Goal: Information Seeking & Learning: Learn about a topic

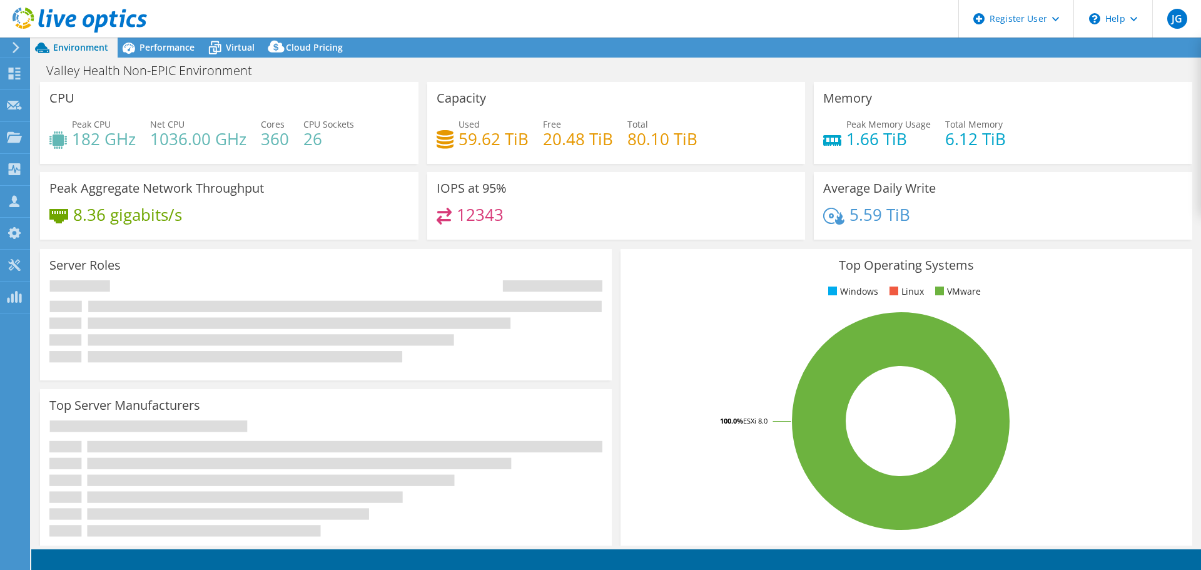
select select "USD"
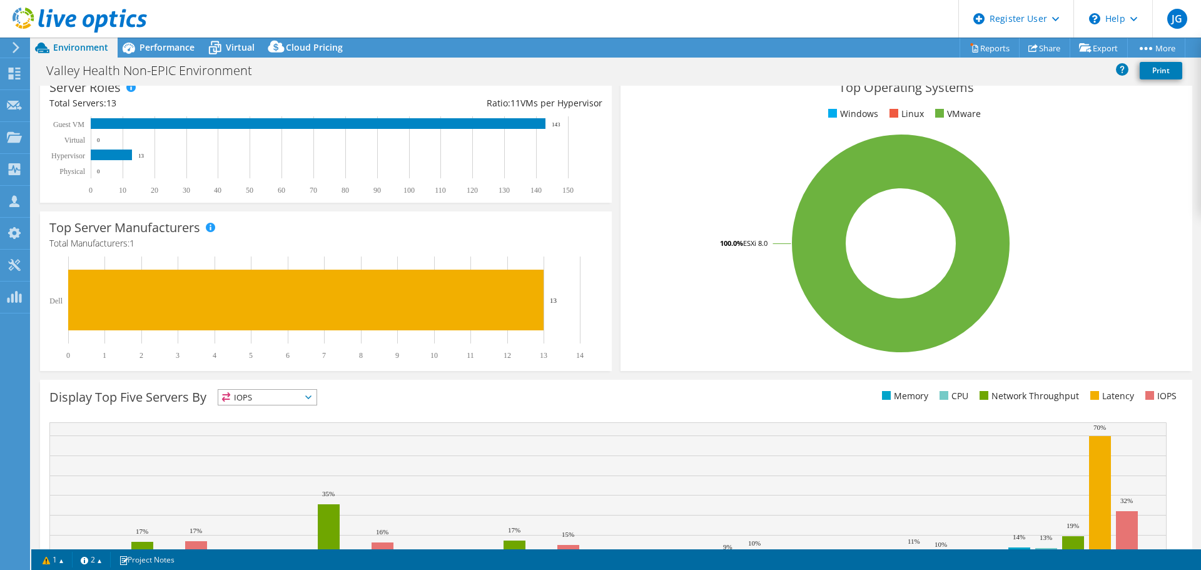
scroll to position [265, 0]
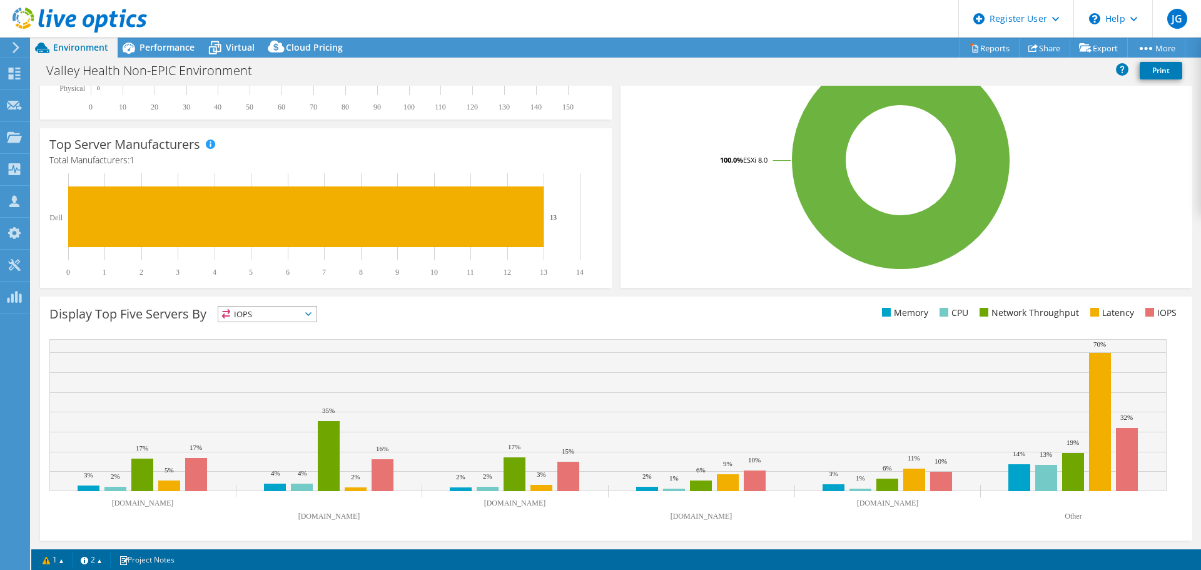
click at [267, 321] on span "IOPS" at bounding box center [267, 314] width 98 height 15
click at [266, 405] on li "Latency" at bounding box center [267, 401] width 98 height 18
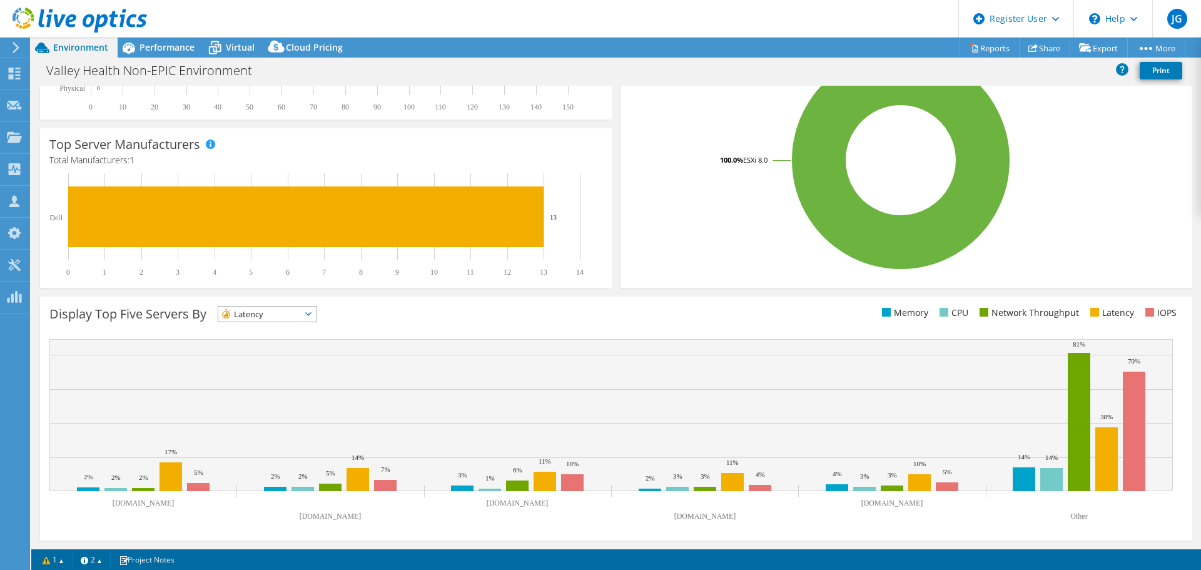
click at [292, 320] on span "Latency" at bounding box center [259, 314] width 83 height 15
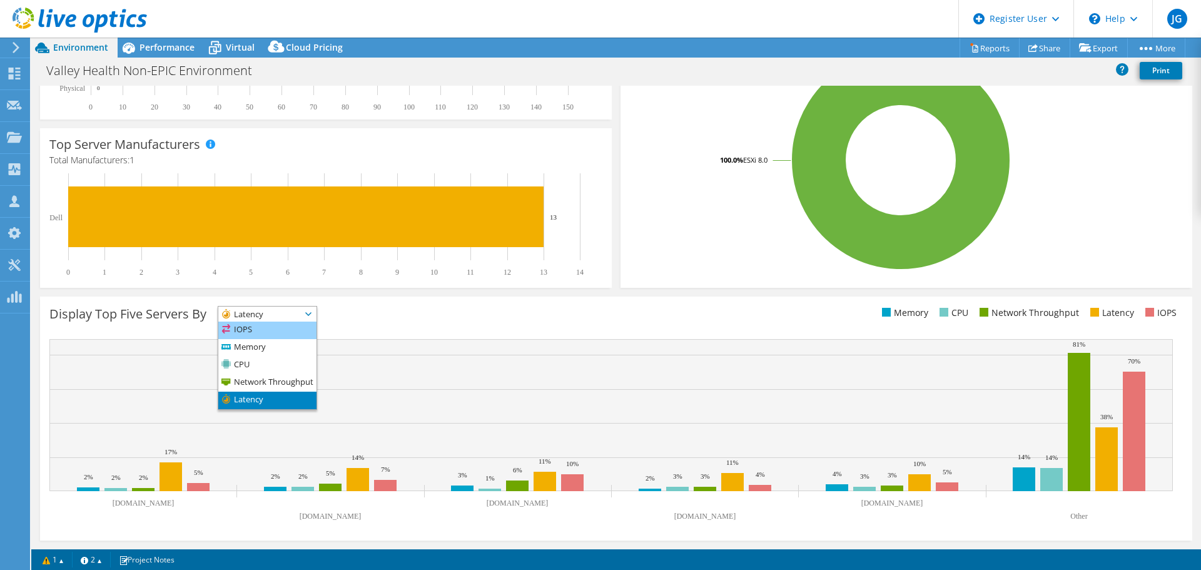
click at [258, 327] on li "IOPS" at bounding box center [267, 331] width 98 height 18
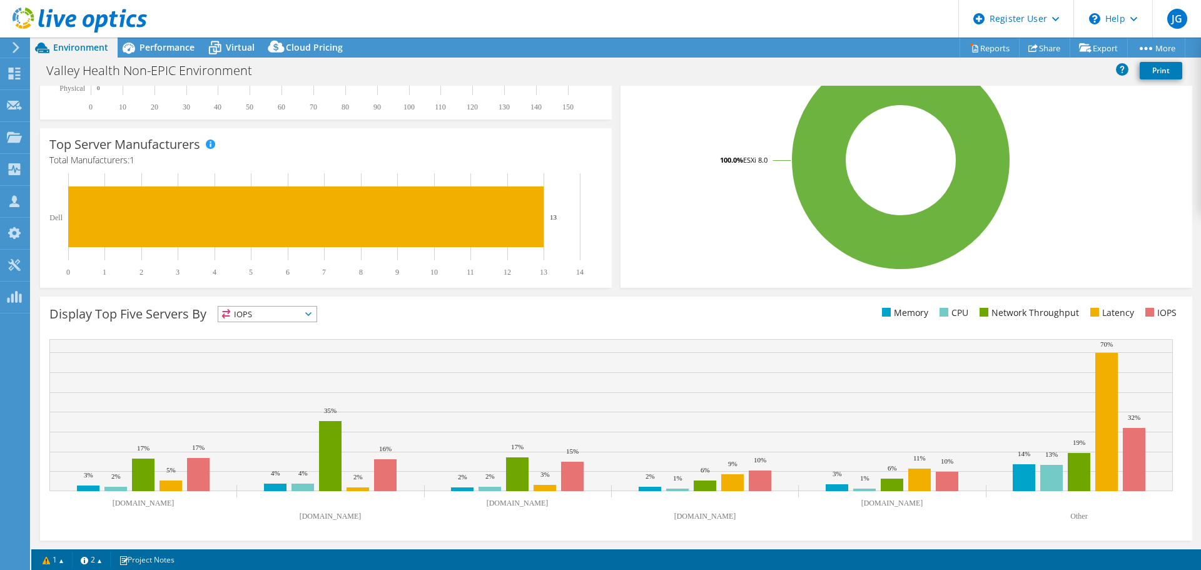
click at [273, 315] on span "IOPS" at bounding box center [259, 314] width 83 height 15
click at [257, 348] on li "Memory" at bounding box center [267, 348] width 98 height 18
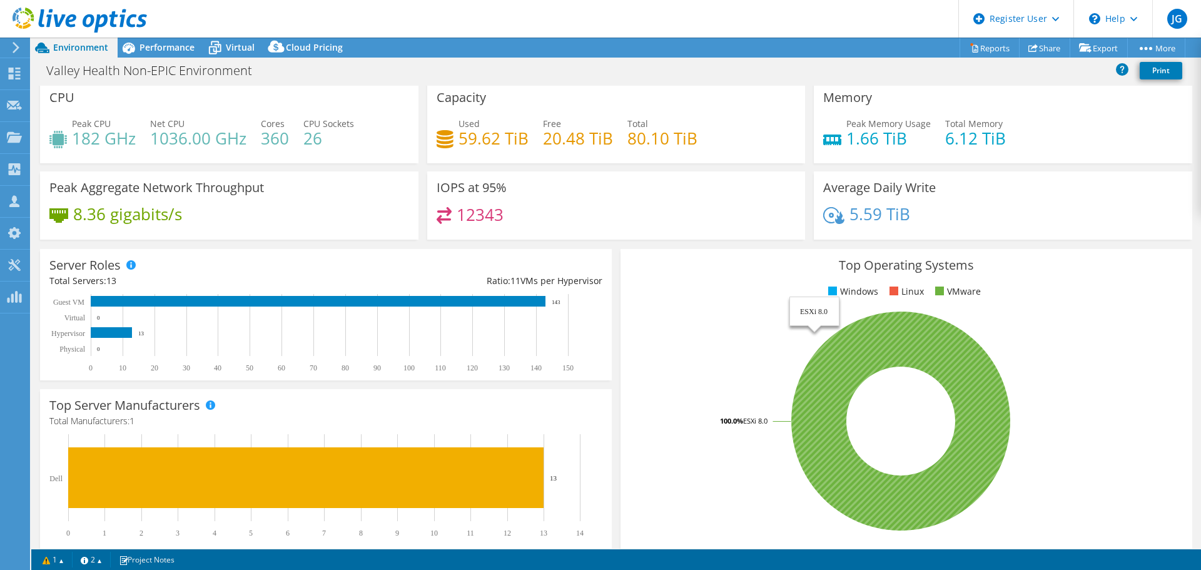
scroll to position [0, 0]
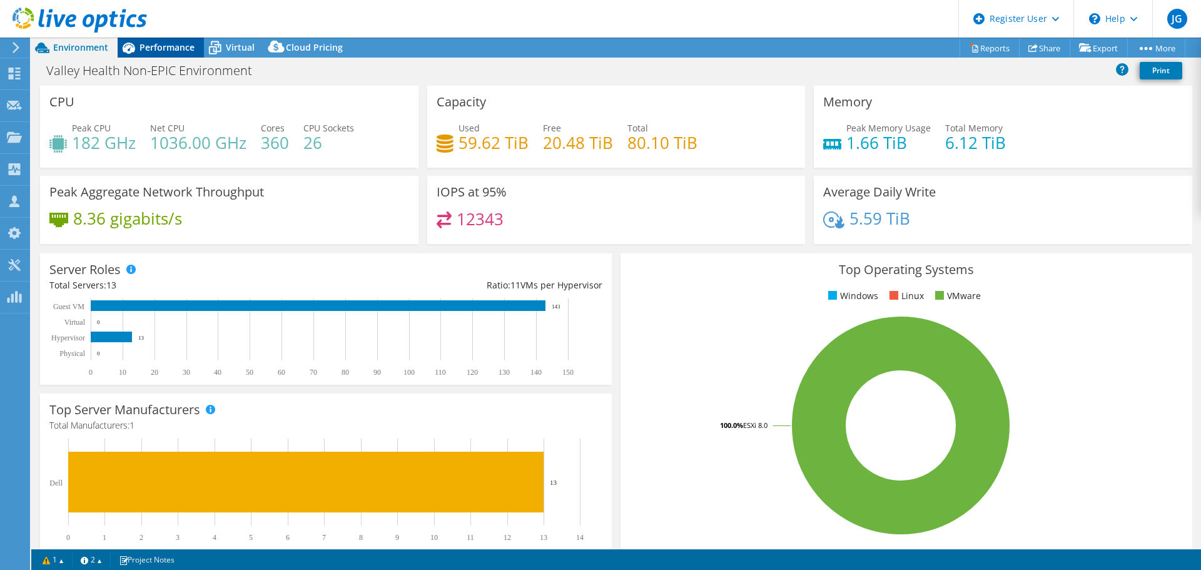
click at [151, 51] on span "Performance" at bounding box center [167, 47] width 55 height 12
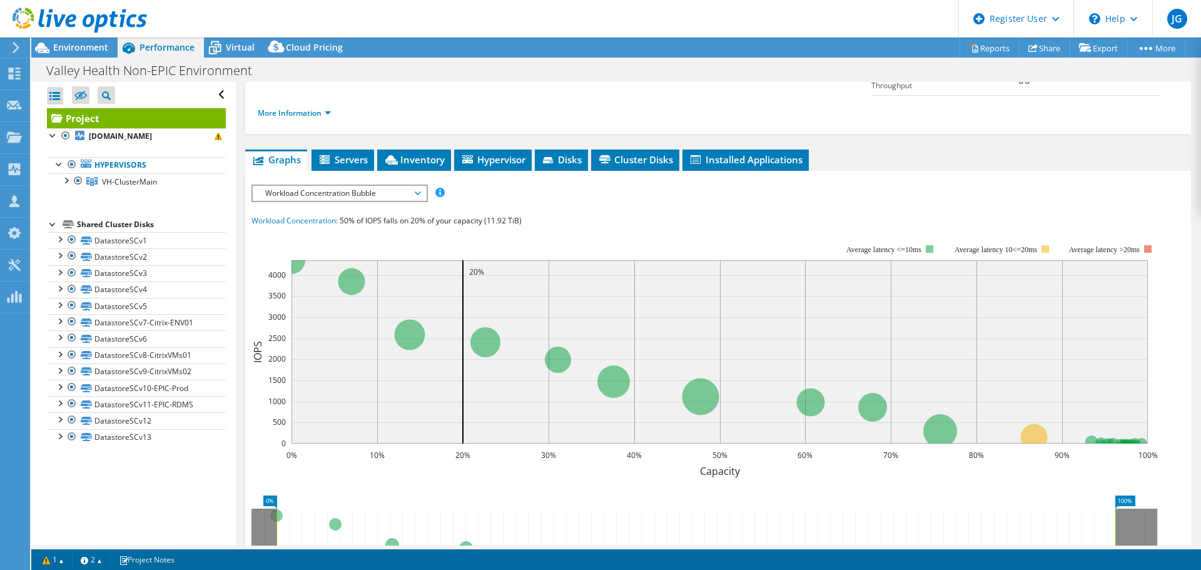
scroll to position [250, 0]
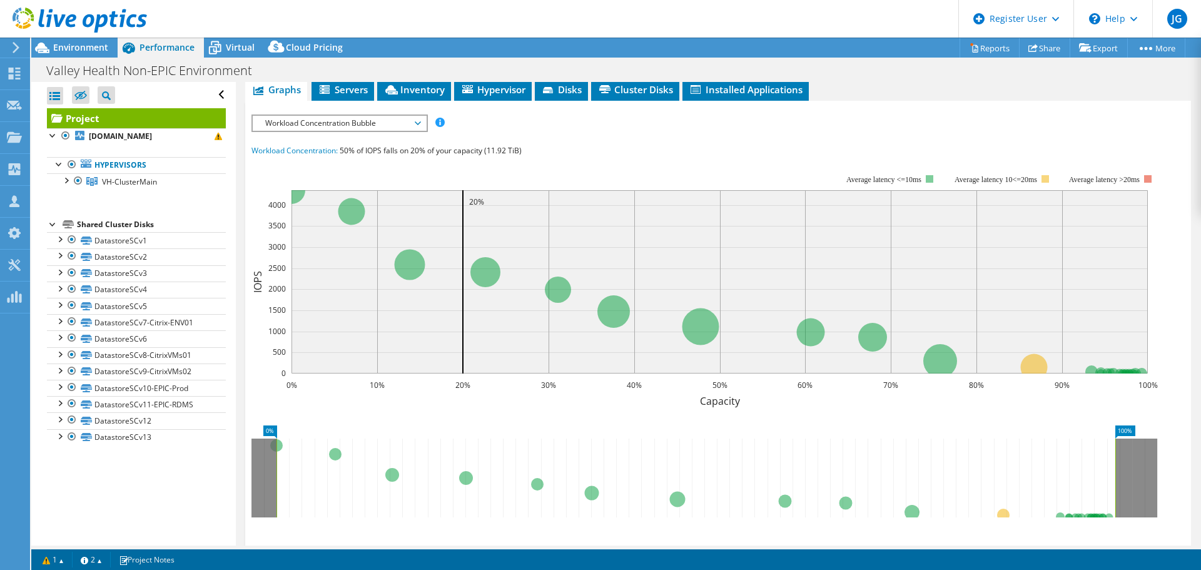
click at [367, 116] on span "Workload Concentration Bubble" at bounding box center [339, 123] width 161 height 15
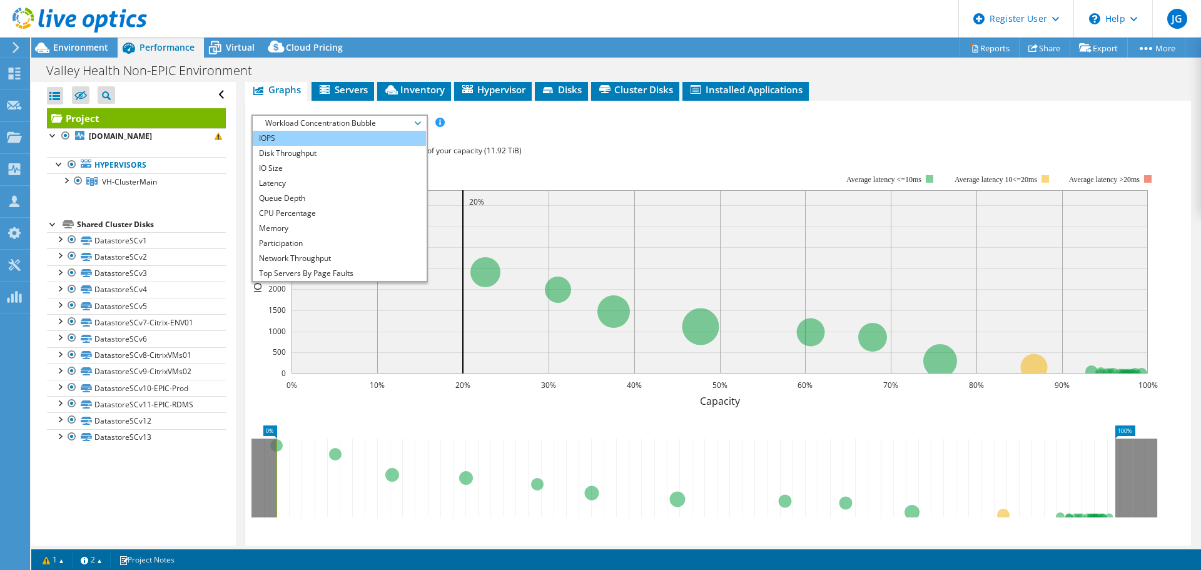
click at [330, 131] on li "IOPS" at bounding box center [339, 138] width 173 height 15
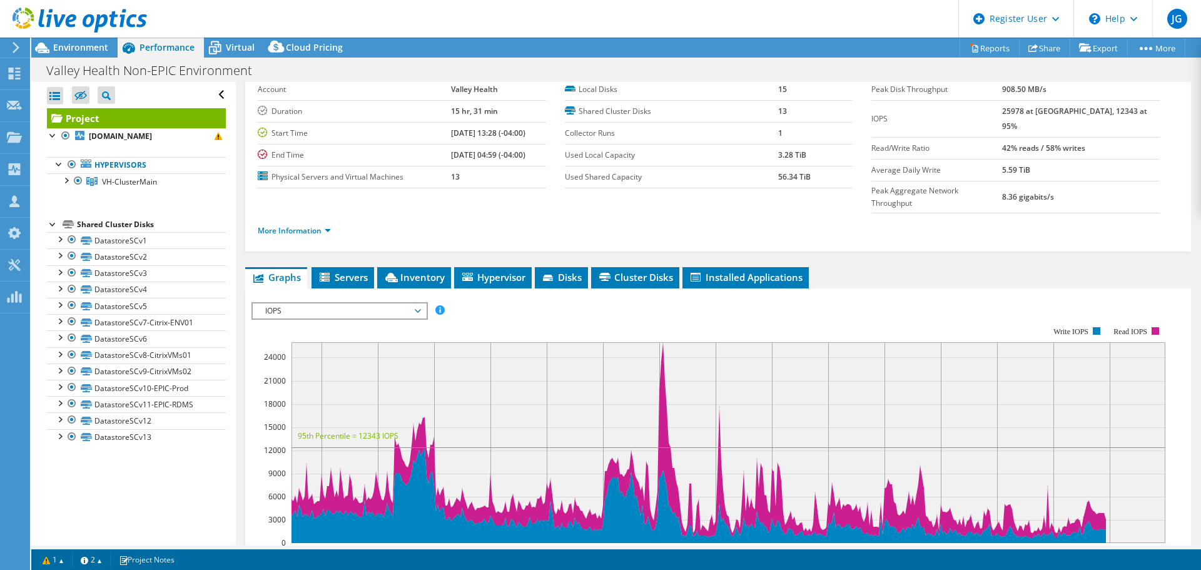
scroll to position [0, 0]
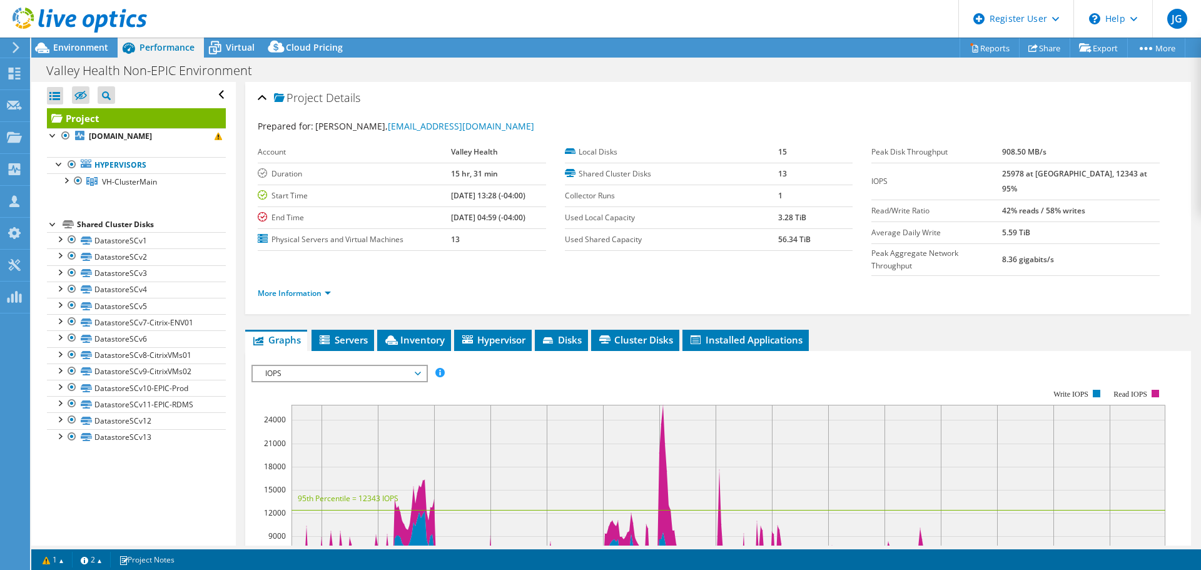
click at [323, 366] on span "IOPS" at bounding box center [339, 373] width 161 height 15
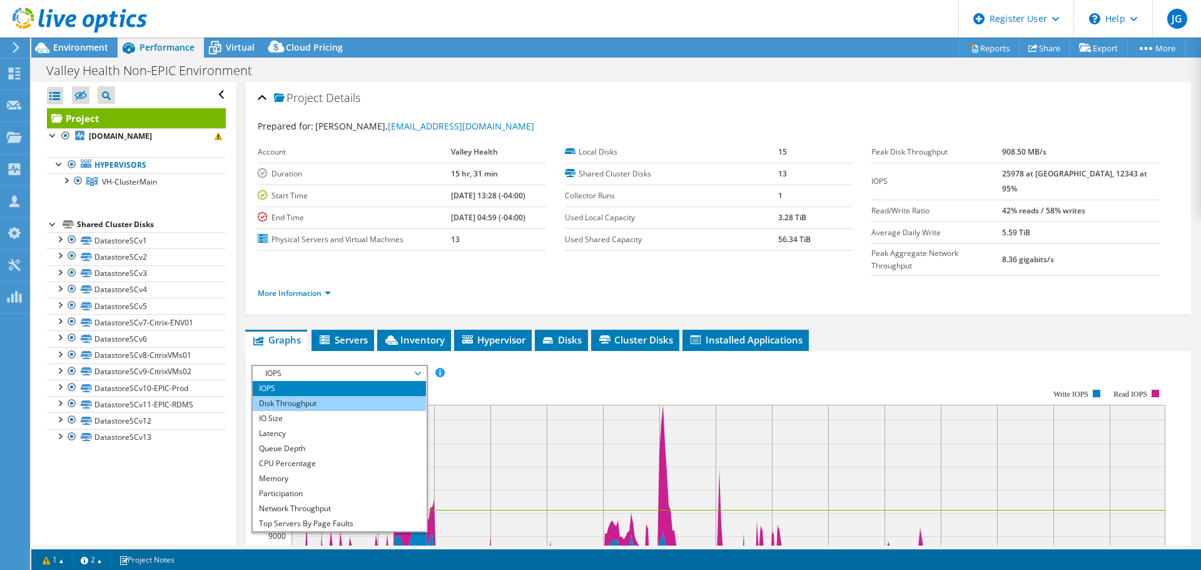
click at [324, 396] on li "Disk Throughput" at bounding box center [339, 403] width 173 height 15
